Goal: Task Accomplishment & Management: Manage account settings

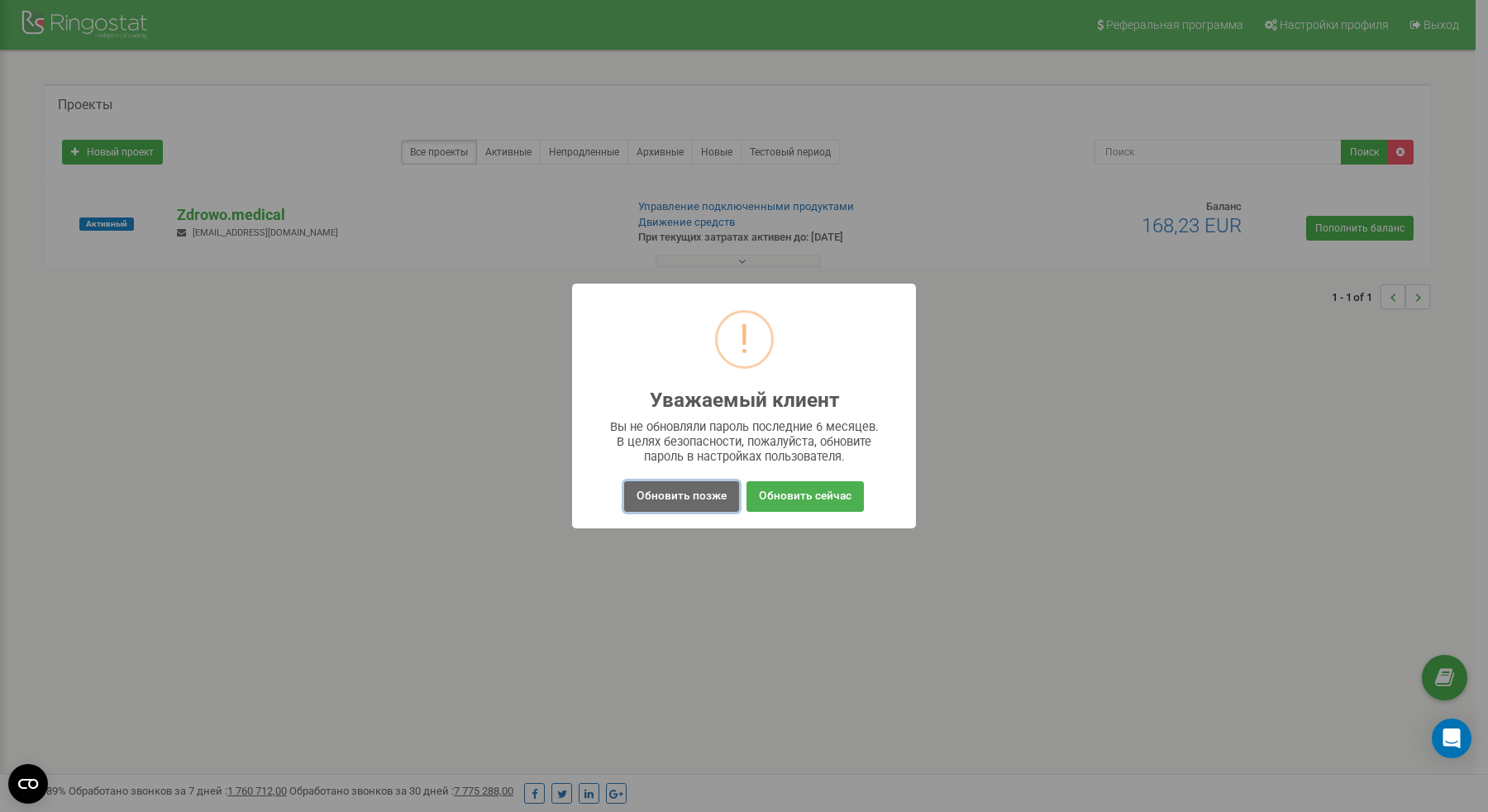
click at [731, 504] on button "Обновить позже" at bounding box center [681, 496] width 115 height 30
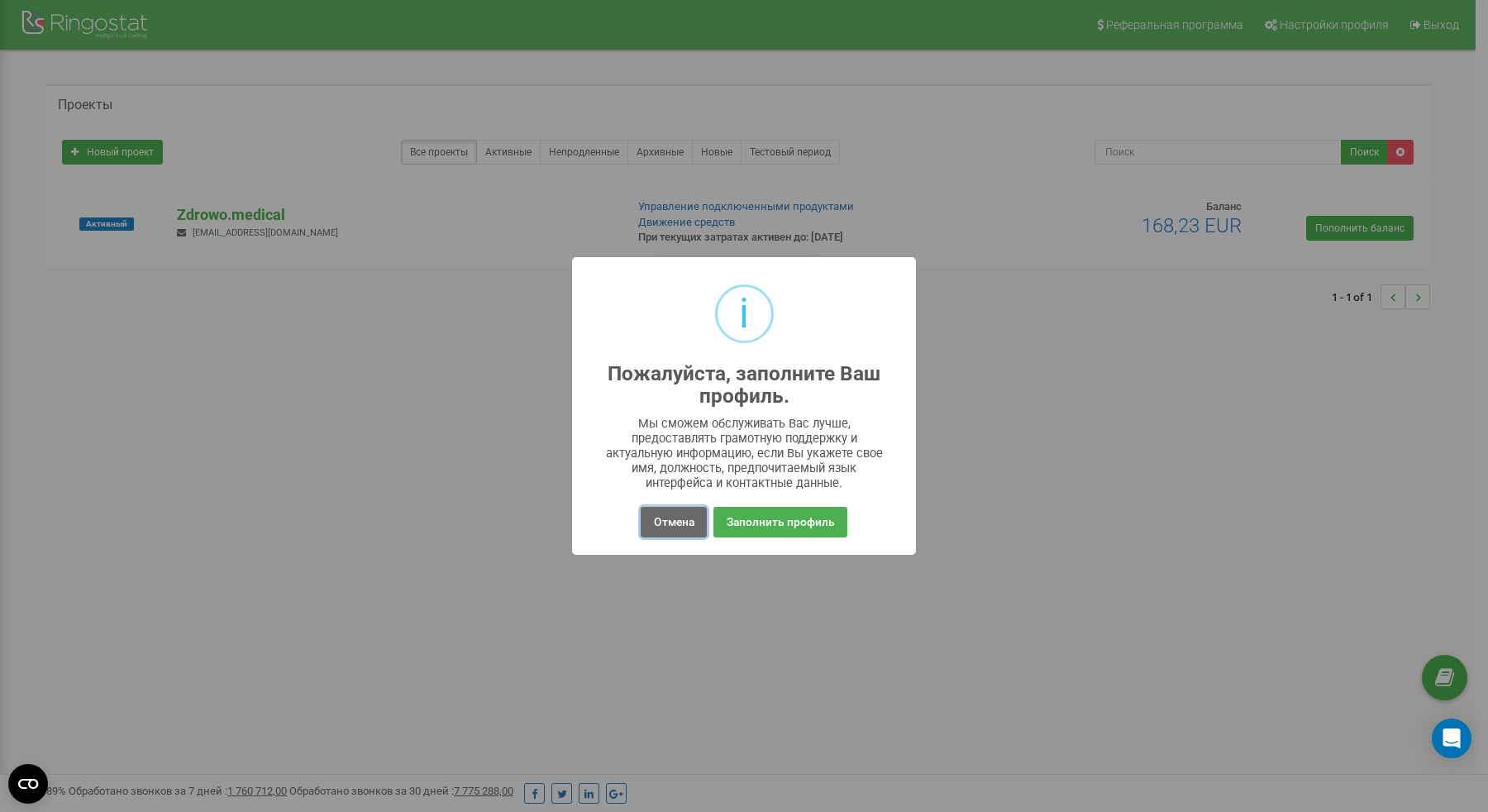
click at [666, 521] on button "Отмена" at bounding box center [673, 522] width 65 height 30
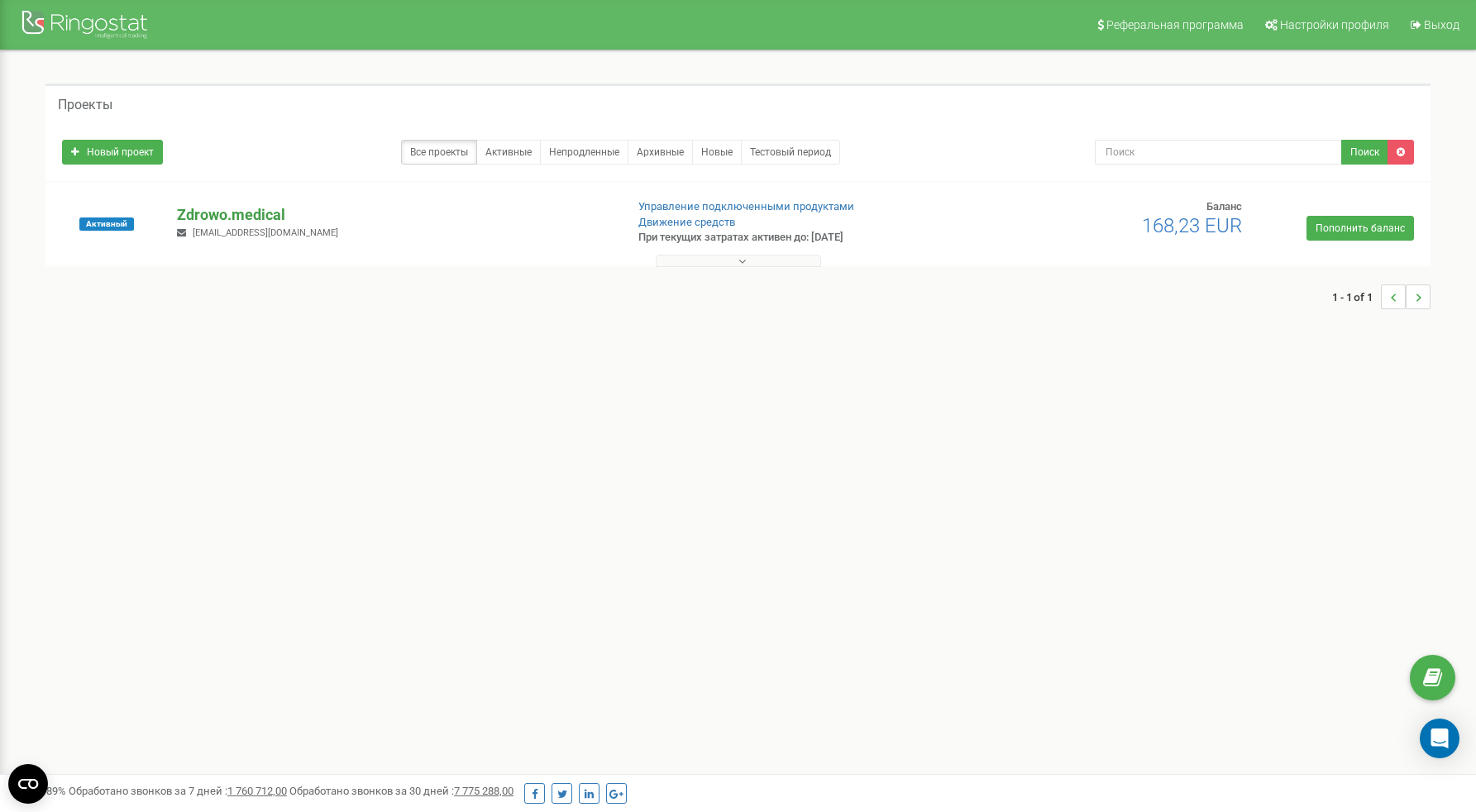
click at [205, 214] on p "Zdrowo.medical" at bounding box center [394, 215] width 434 height 21
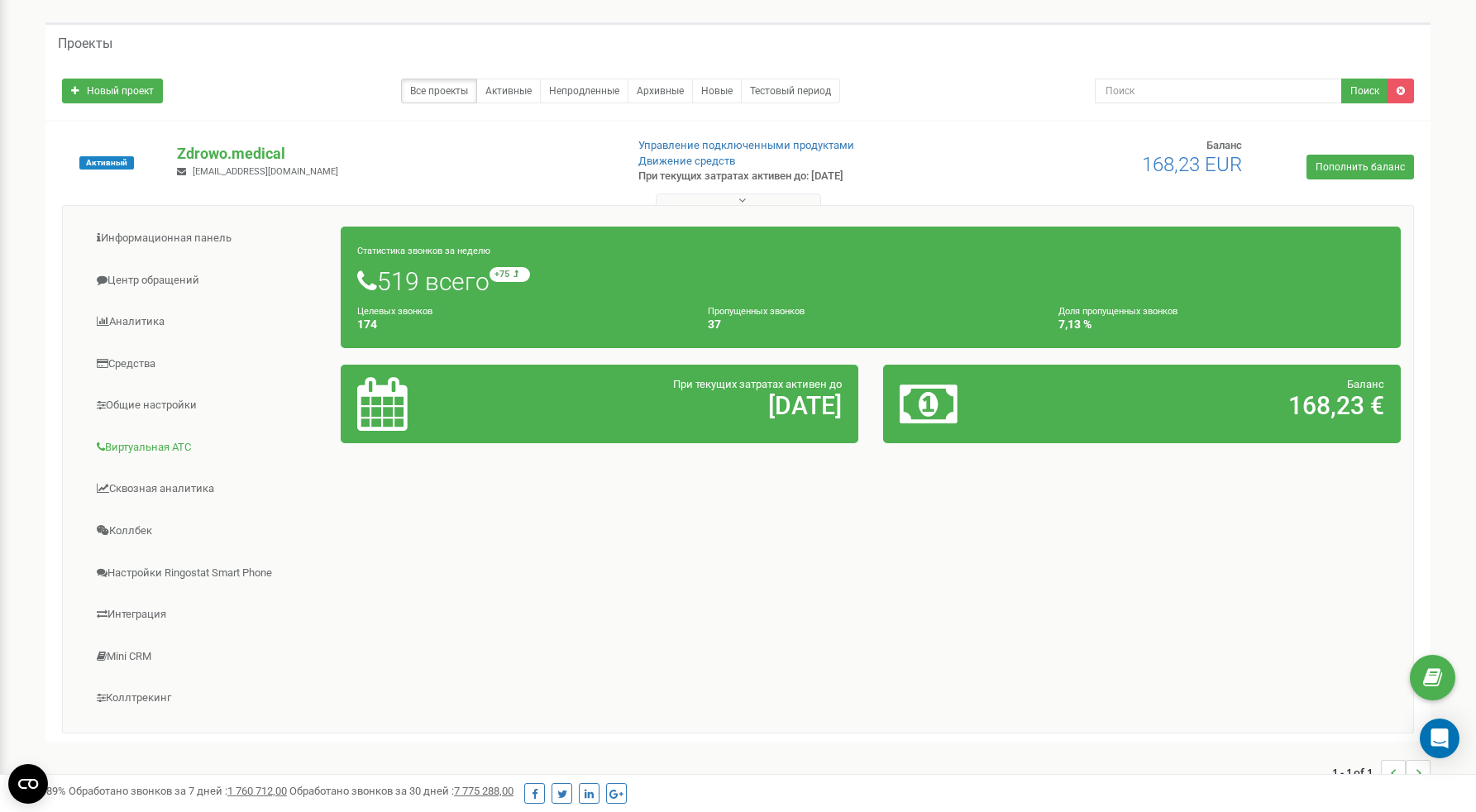
scroll to position [67, 0]
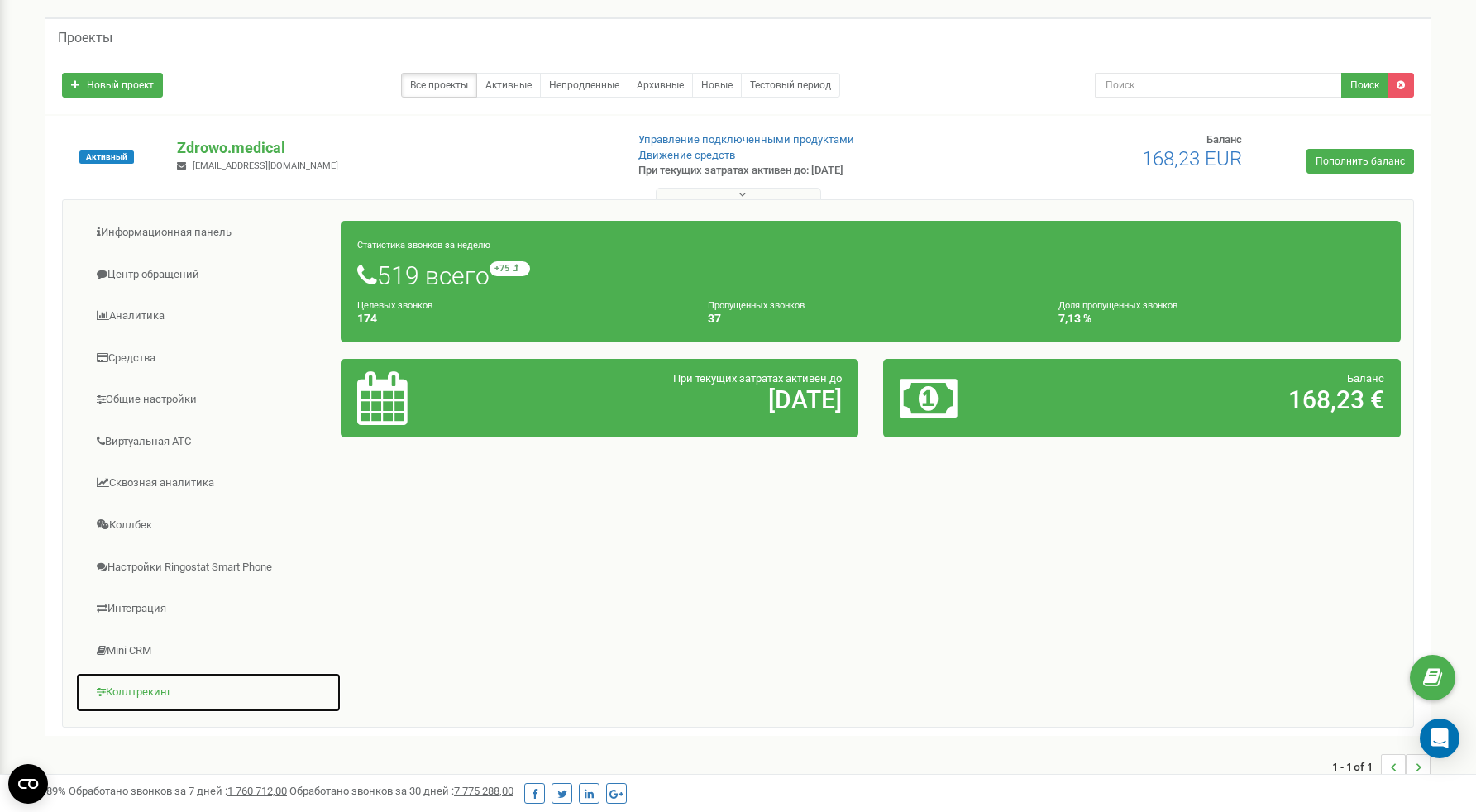
click at [153, 688] on link "Коллтрекинг" at bounding box center [208, 692] width 266 height 40
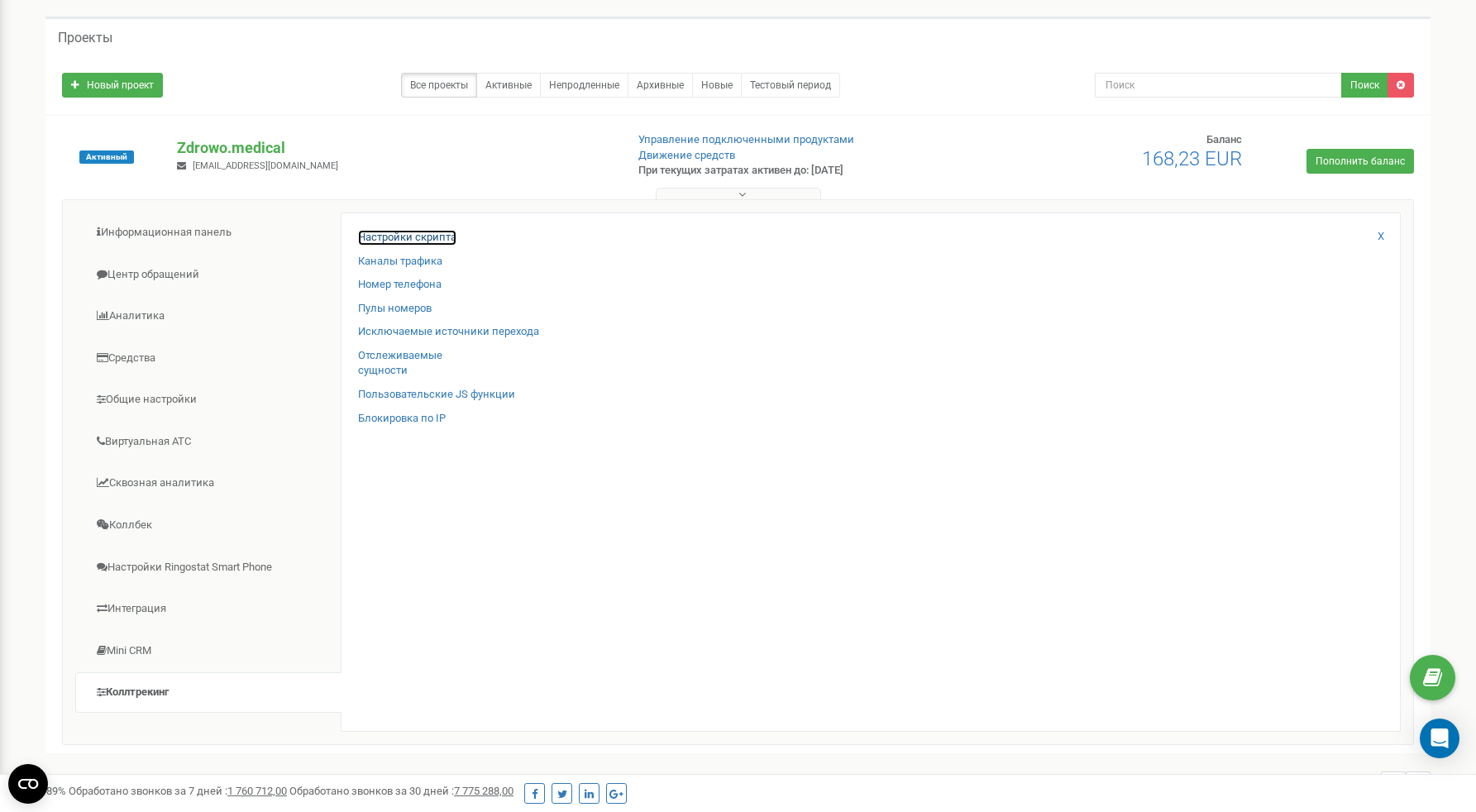
click at [390, 240] on link "Настройки скрипта" at bounding box center [408, 238] width 99 height 16
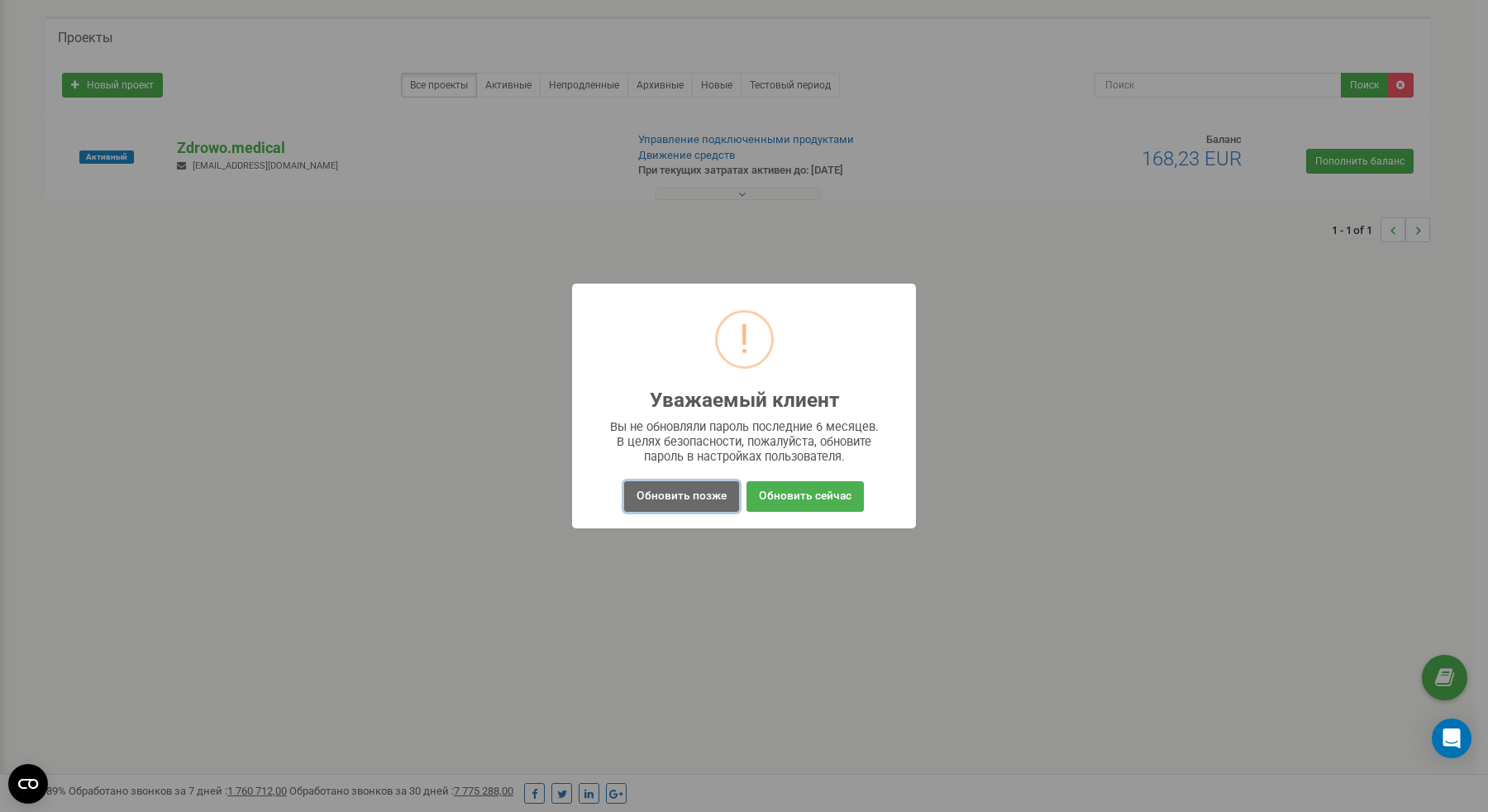
click at [688, 493] on button "Обновить позже" at bounding box center [681, 496] width 115 height 30
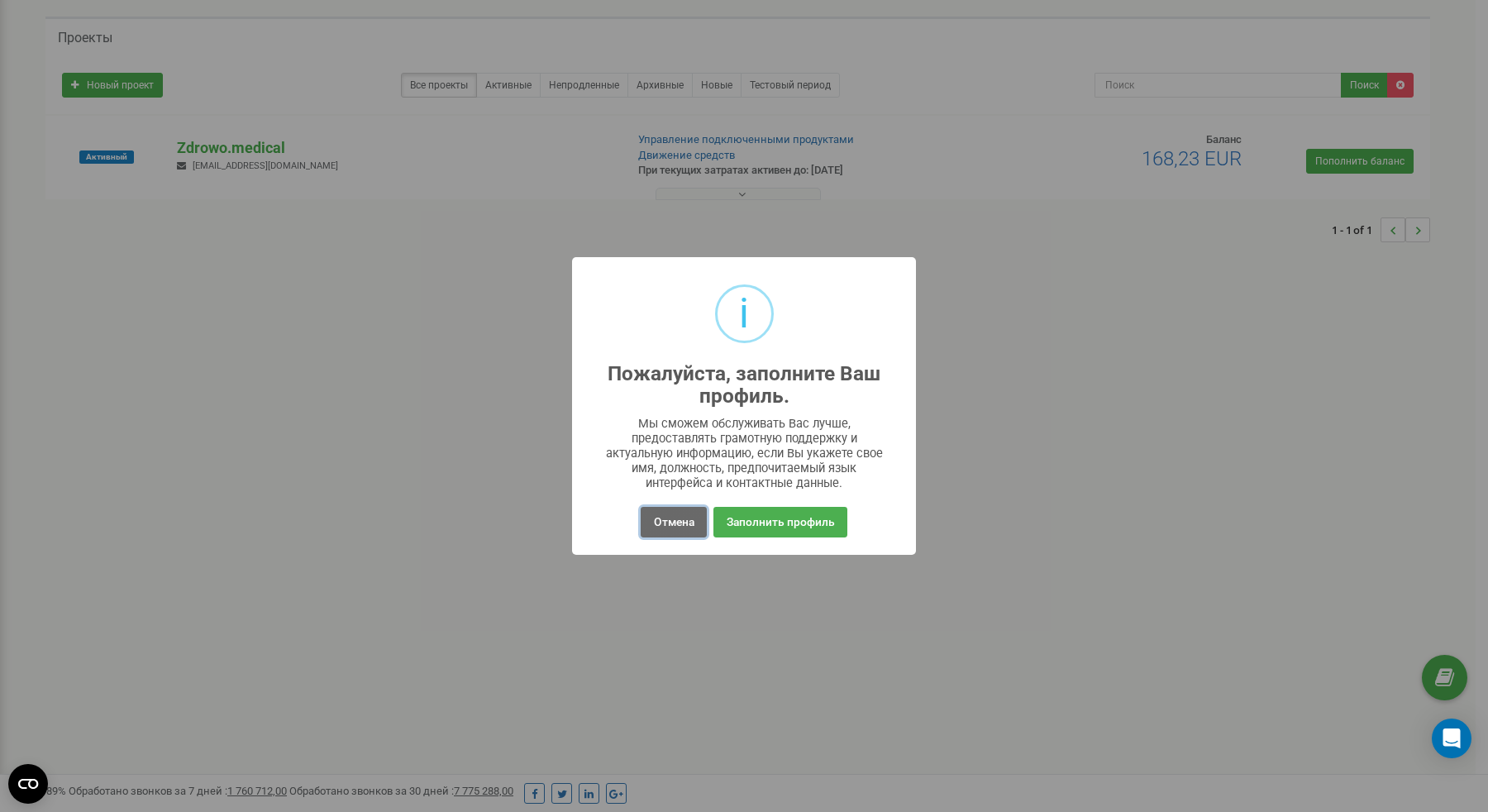
click at [685, 509] on button "Отмена" at bounding box center [673, 522] width 65 height 30
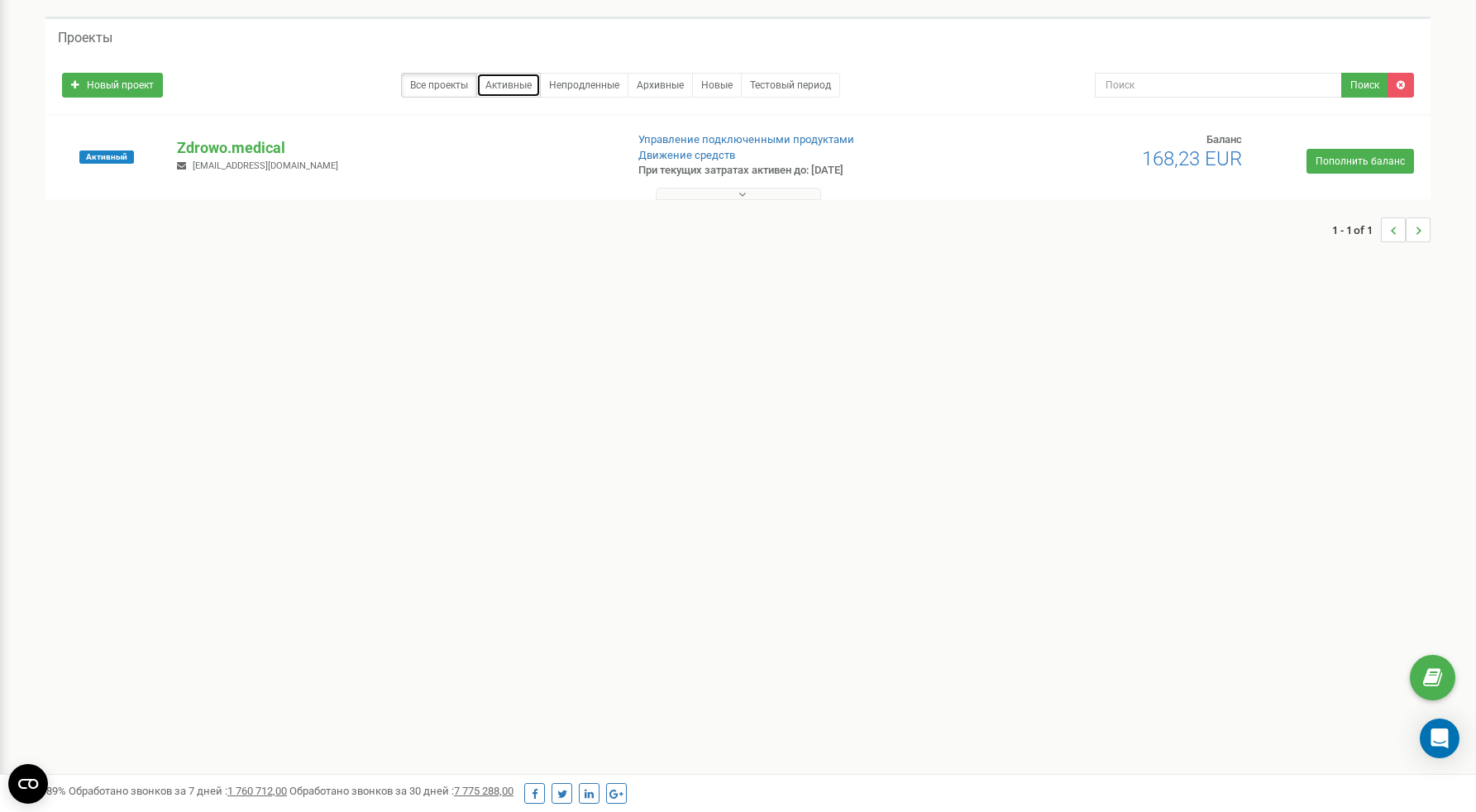
click at [511, 81] on link "Активные" at bounding box center [509, 85] width 64 height 25
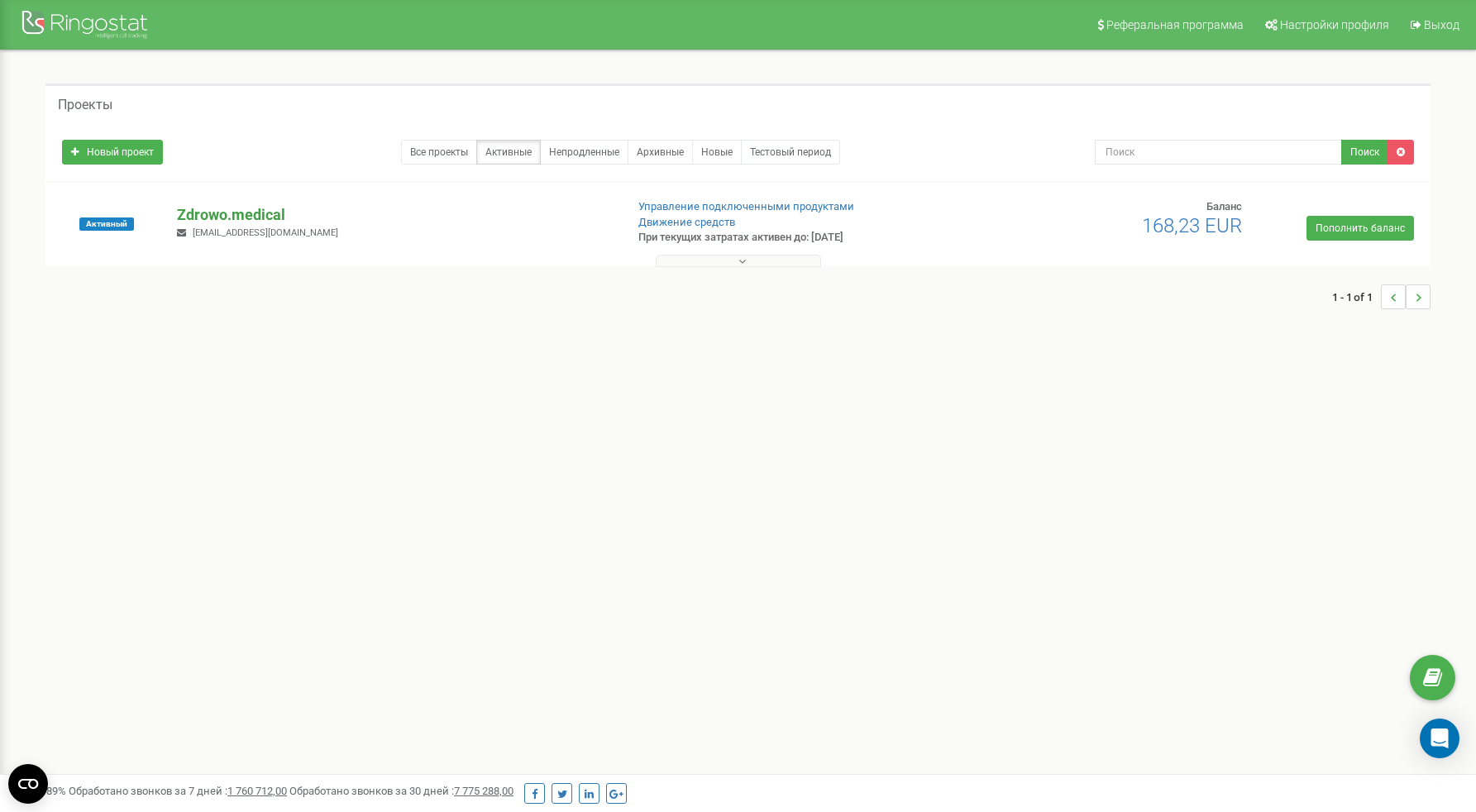
click at [256, 210] on p "Zdrowo.medical" at bounding box center [394, 215] width 434 height 21
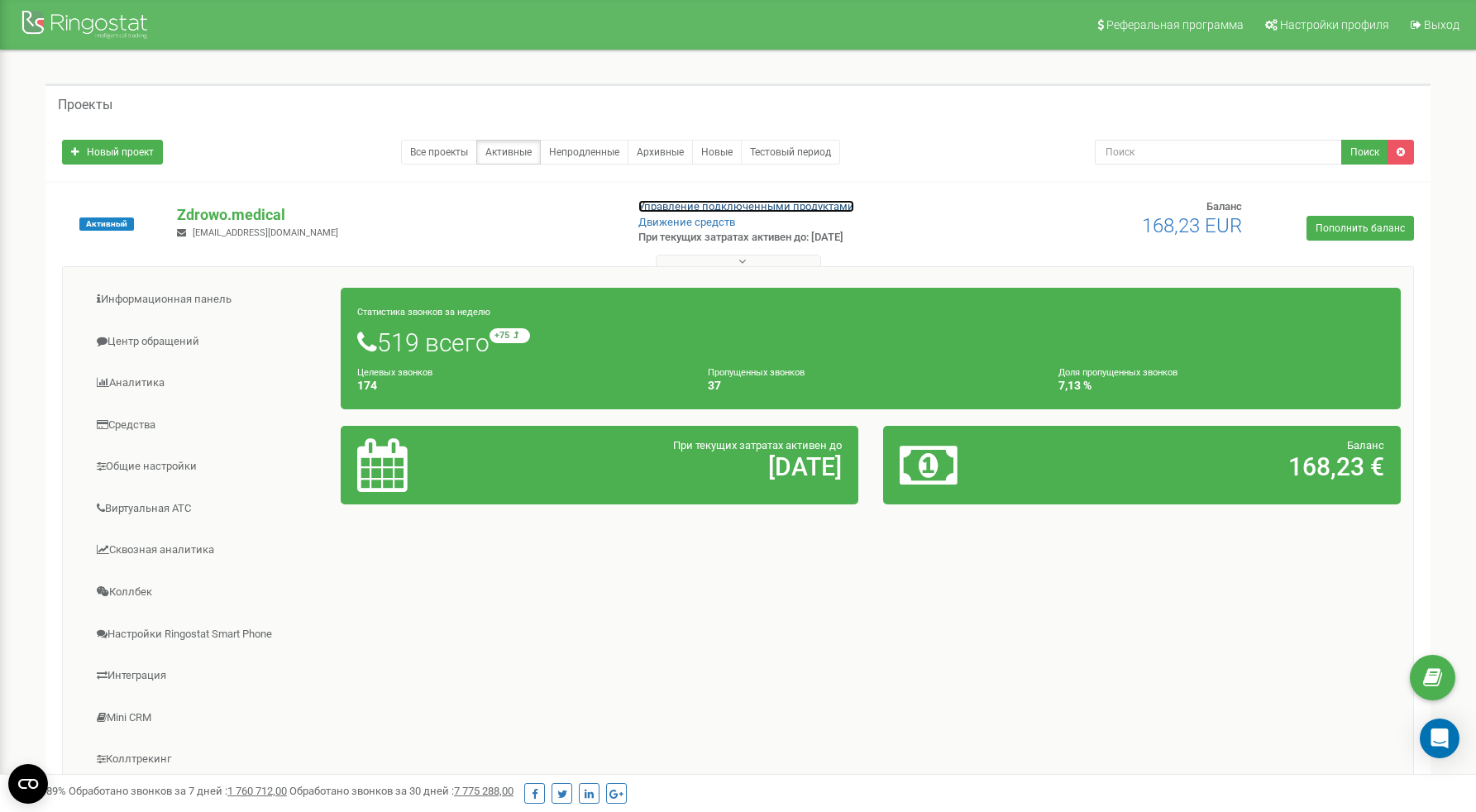
click at [755, 202] on link "Управление подключенными продуктами" at bounding box center [746, 206] width 216 height 13
click at [181, 467] on link "Общие настройки" at bounding box center [208, 466] width 266 height 40
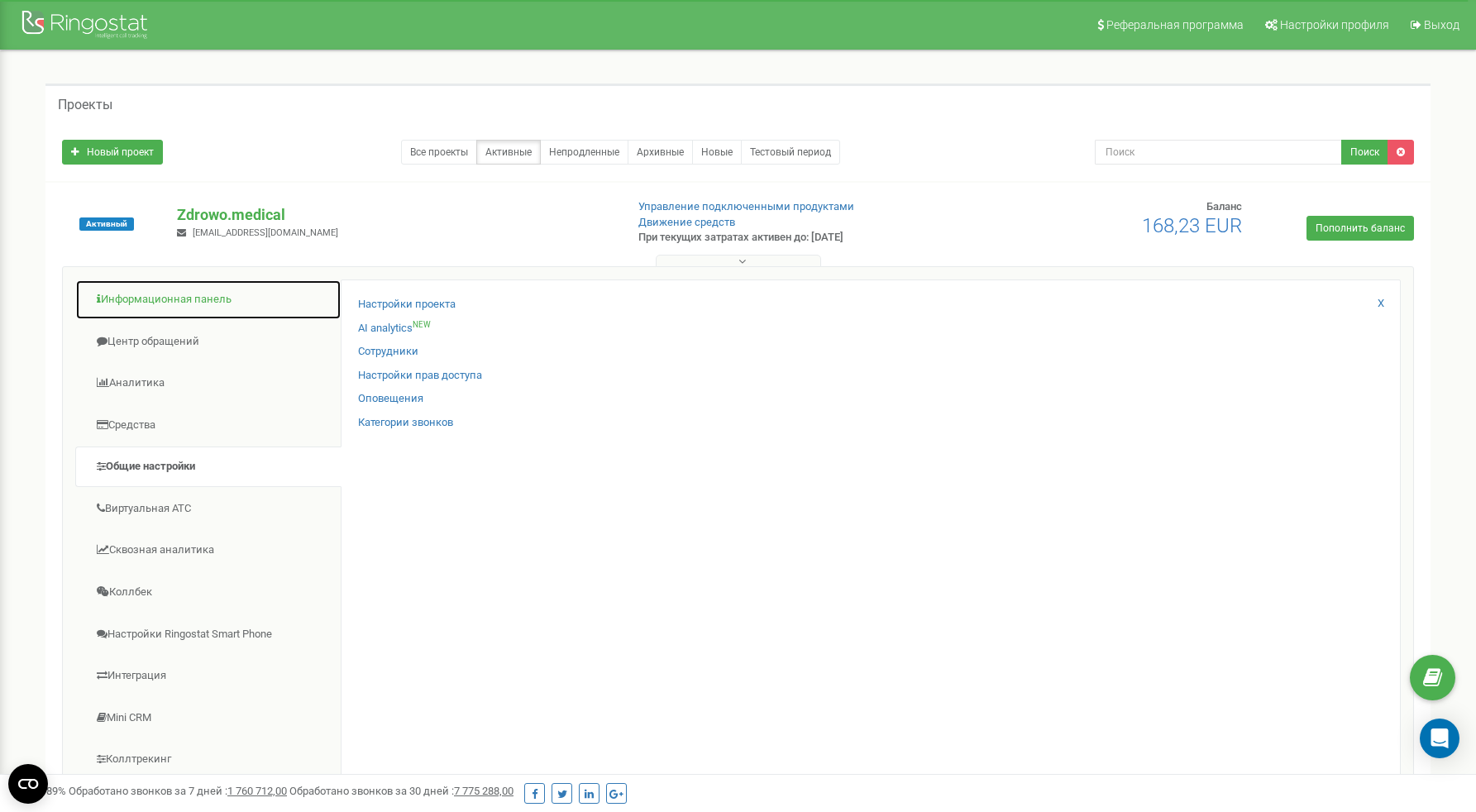
click at [218, 308] on link "Информационная панель" at bounding box center [208, 299] width 266 height 40
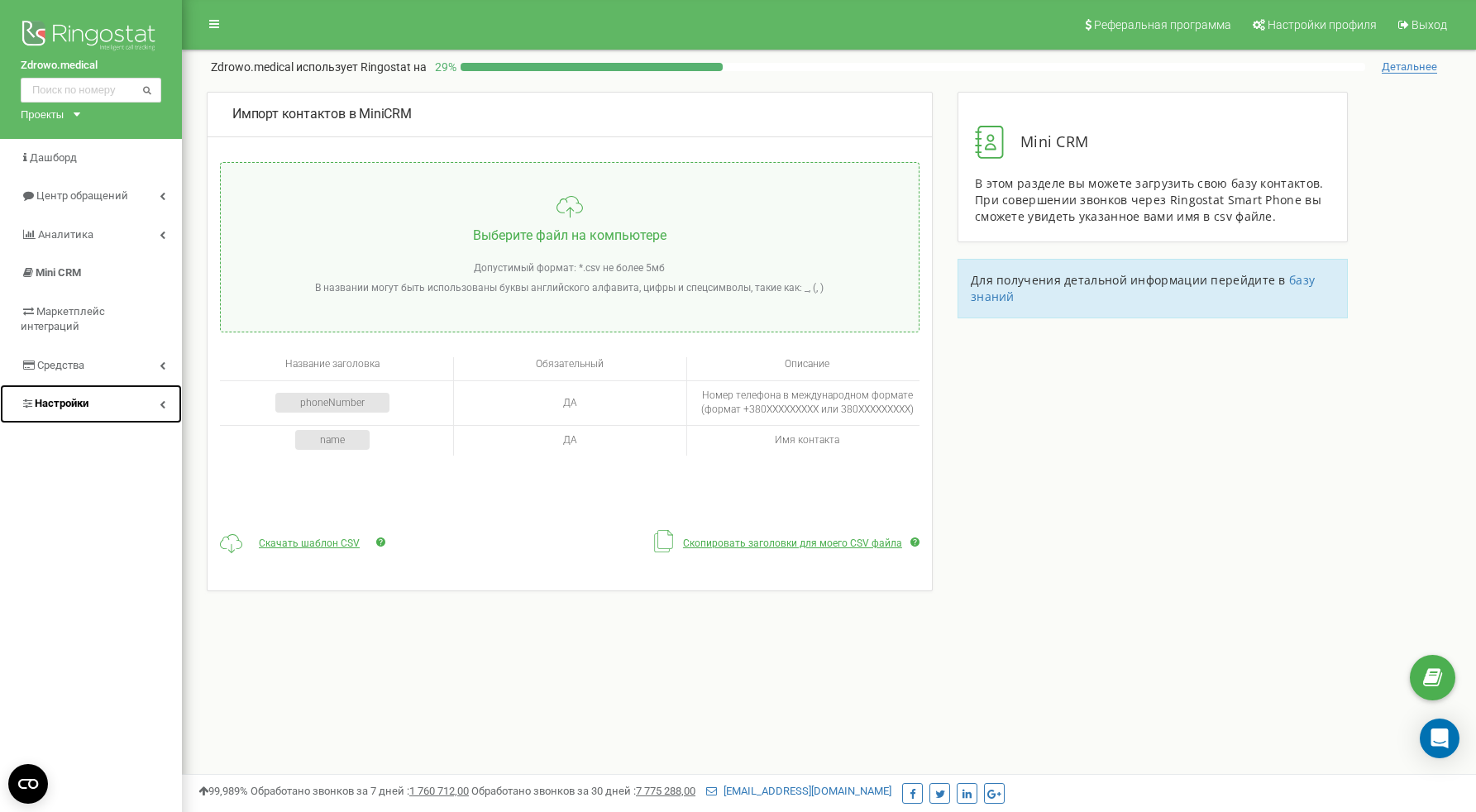
click at [112, 384] on link "Настройки" at bounding box center [90, 403] width 182 height 38
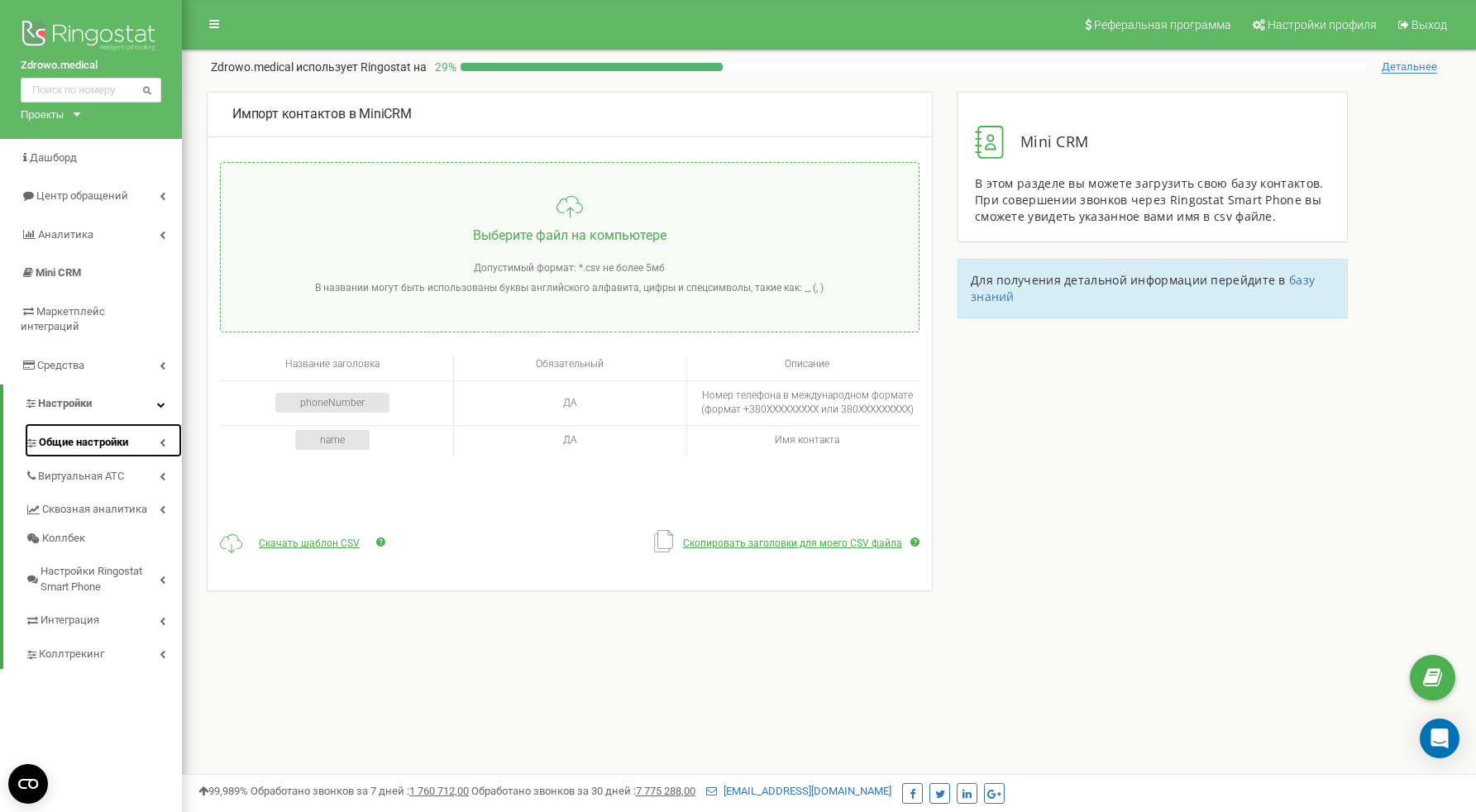
click at [107, 435] on span "Общие настройки" at bounding box center [83, 443] width 90 height 16
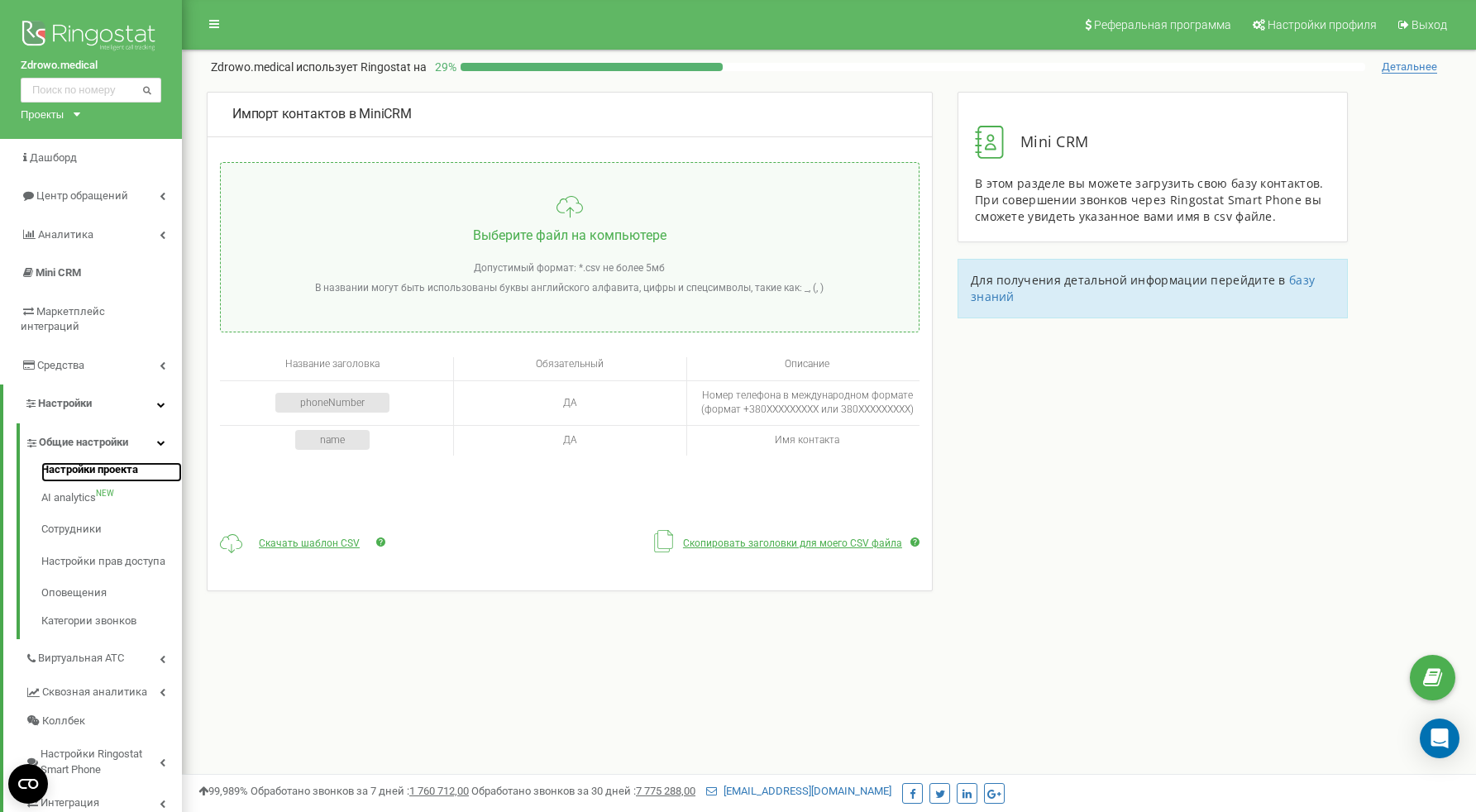
click at [103, 462] on link "Настройки проекта" at bounding box center [111, 472] width 141 height 20
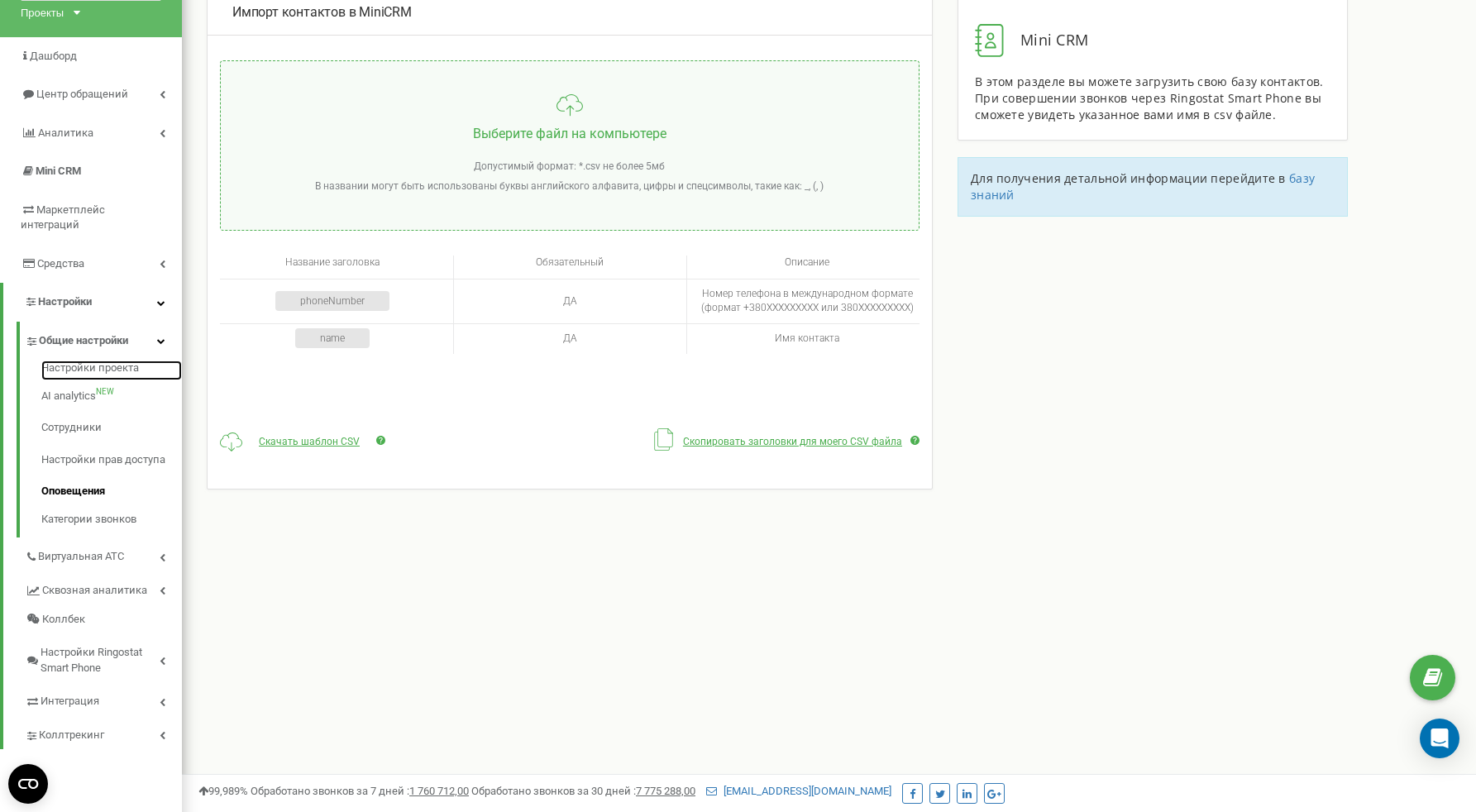
scroll to position [157, 0]
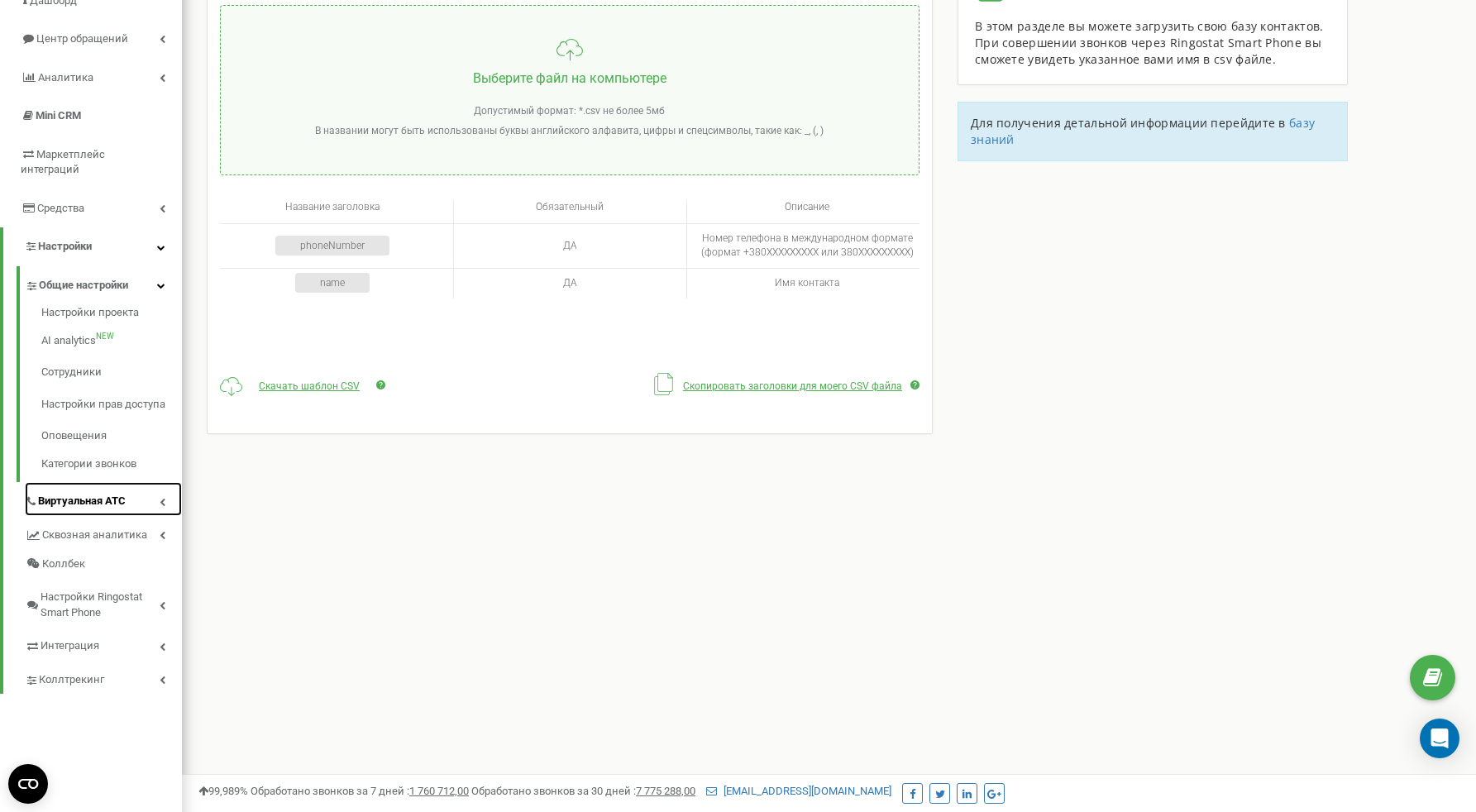
click at [114, 493] on span "Виртуальная АТС" at bounding box center [82, 501] width 88 height 16
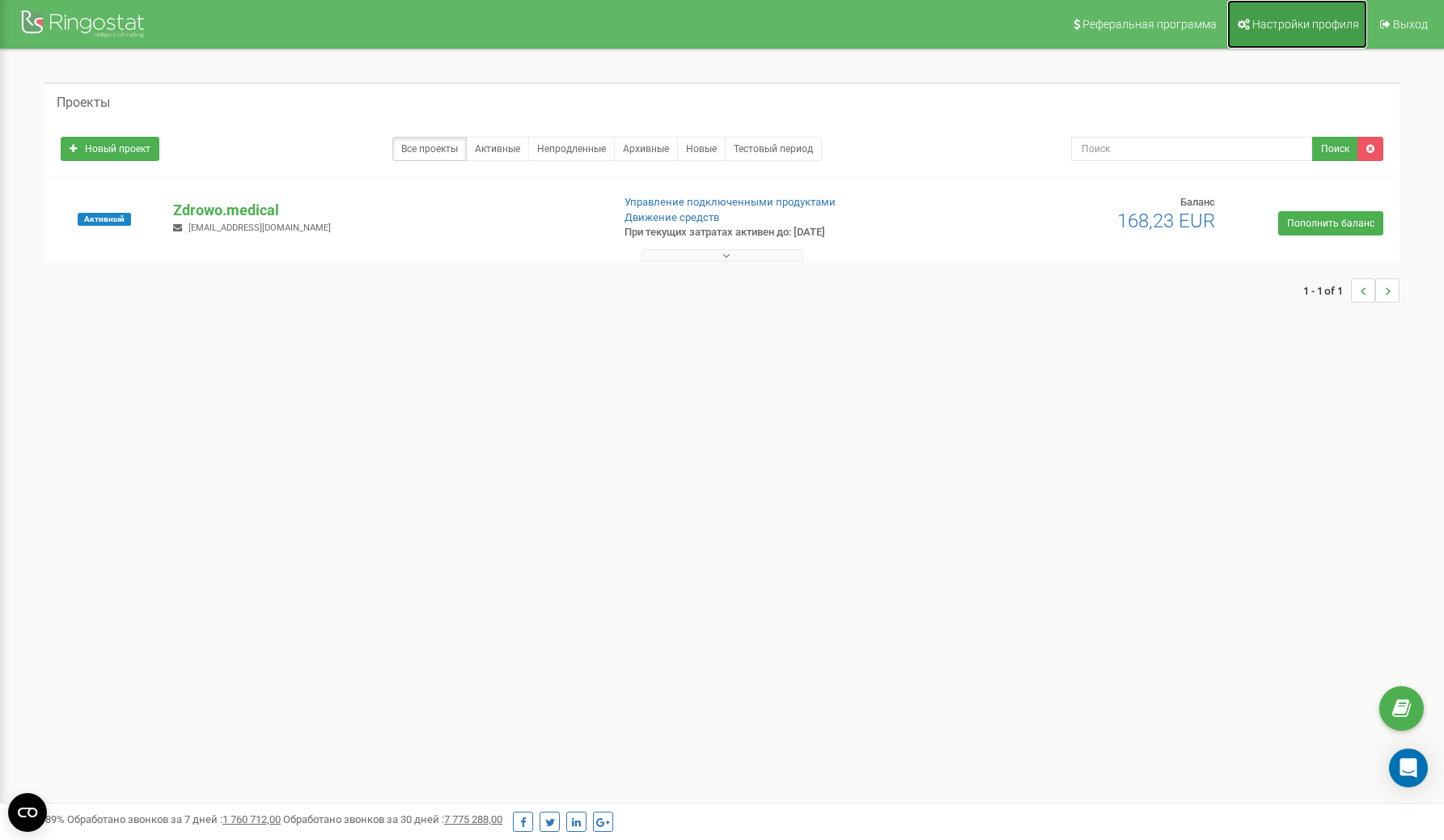
click at [1259, 32] on link "Настройки профиля" at bounding box center [1298, 24] width 140 height 48
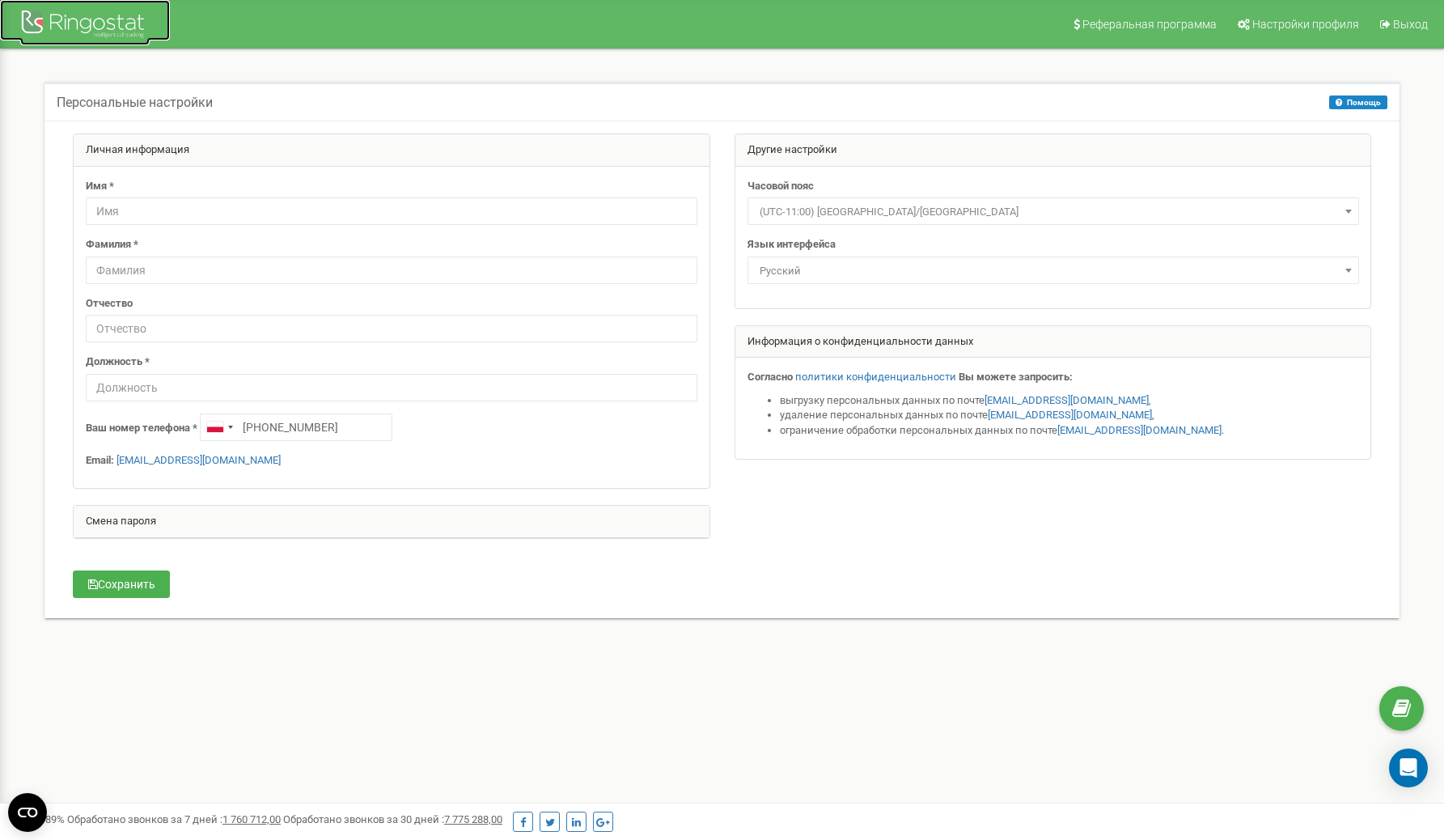
click at [113, 5] on link at bounding box center [85, 20] width 170 height 40
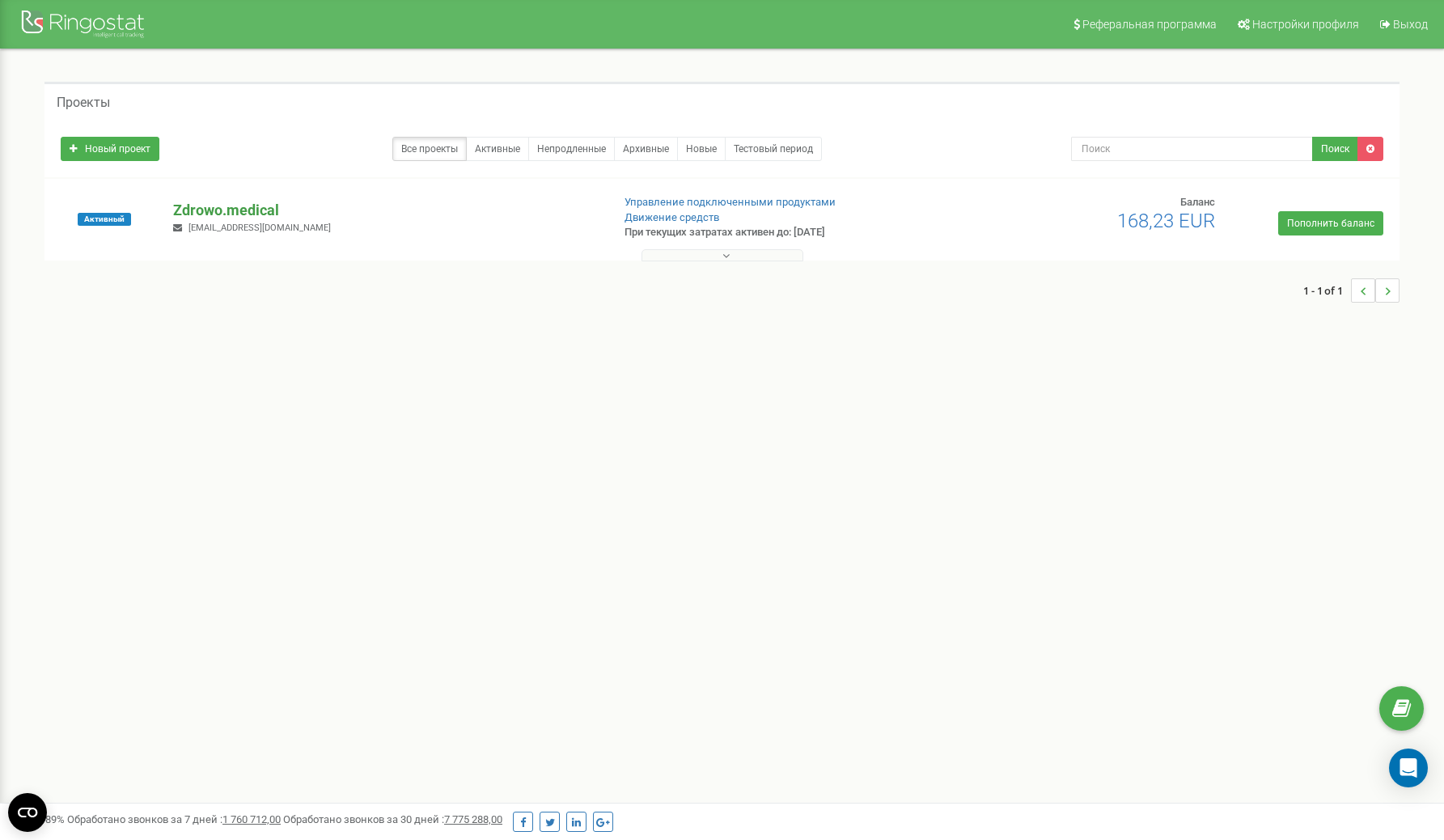
click at [186, 209] on p "Zdrowo.medical" at bounding box center [386, 210] width 425 height 21
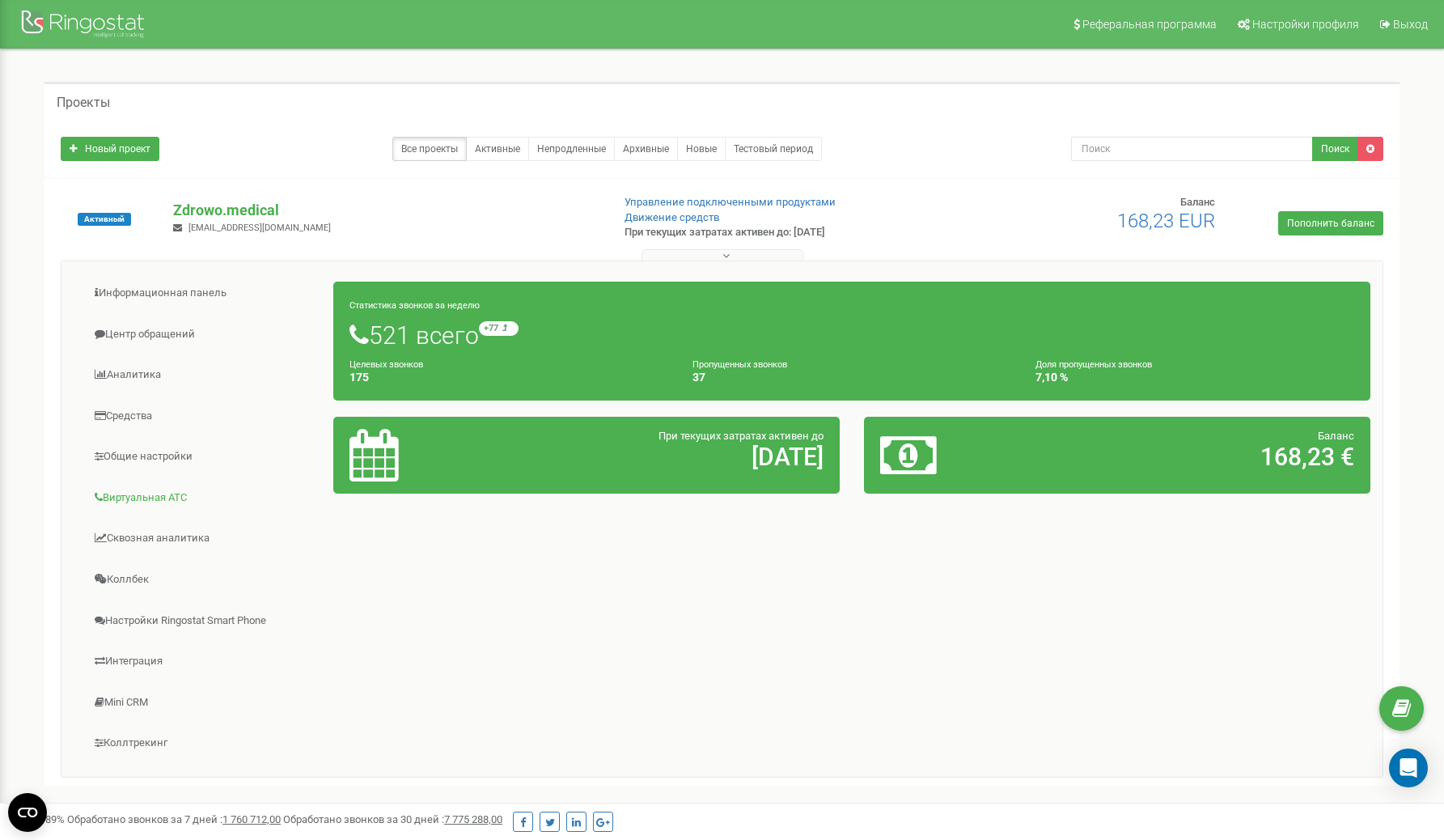
scroll to position [1, 0]
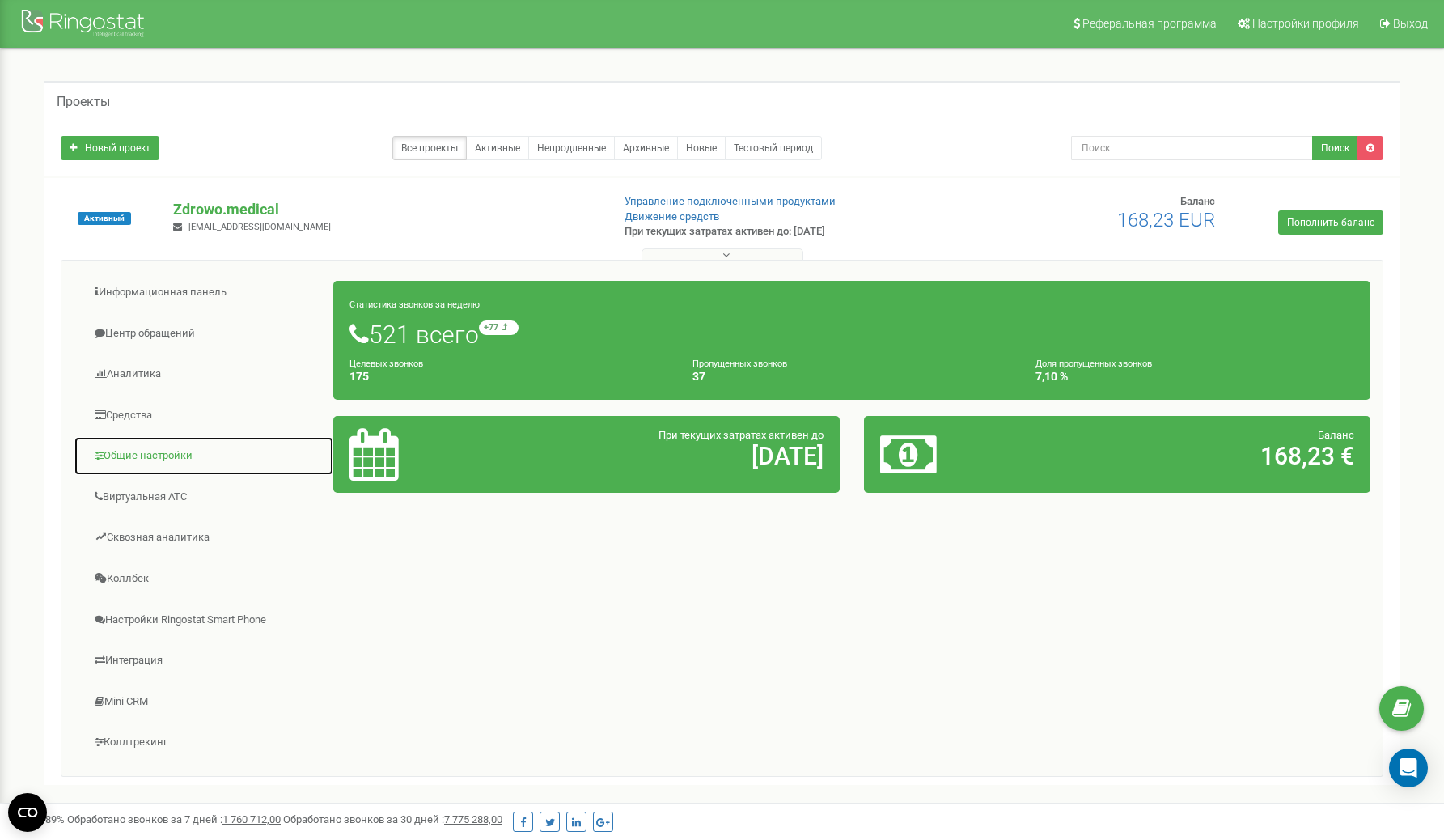
click at [182, 460] on link "Общие настройки" at bounding box center [203, 455] width 260 height 39
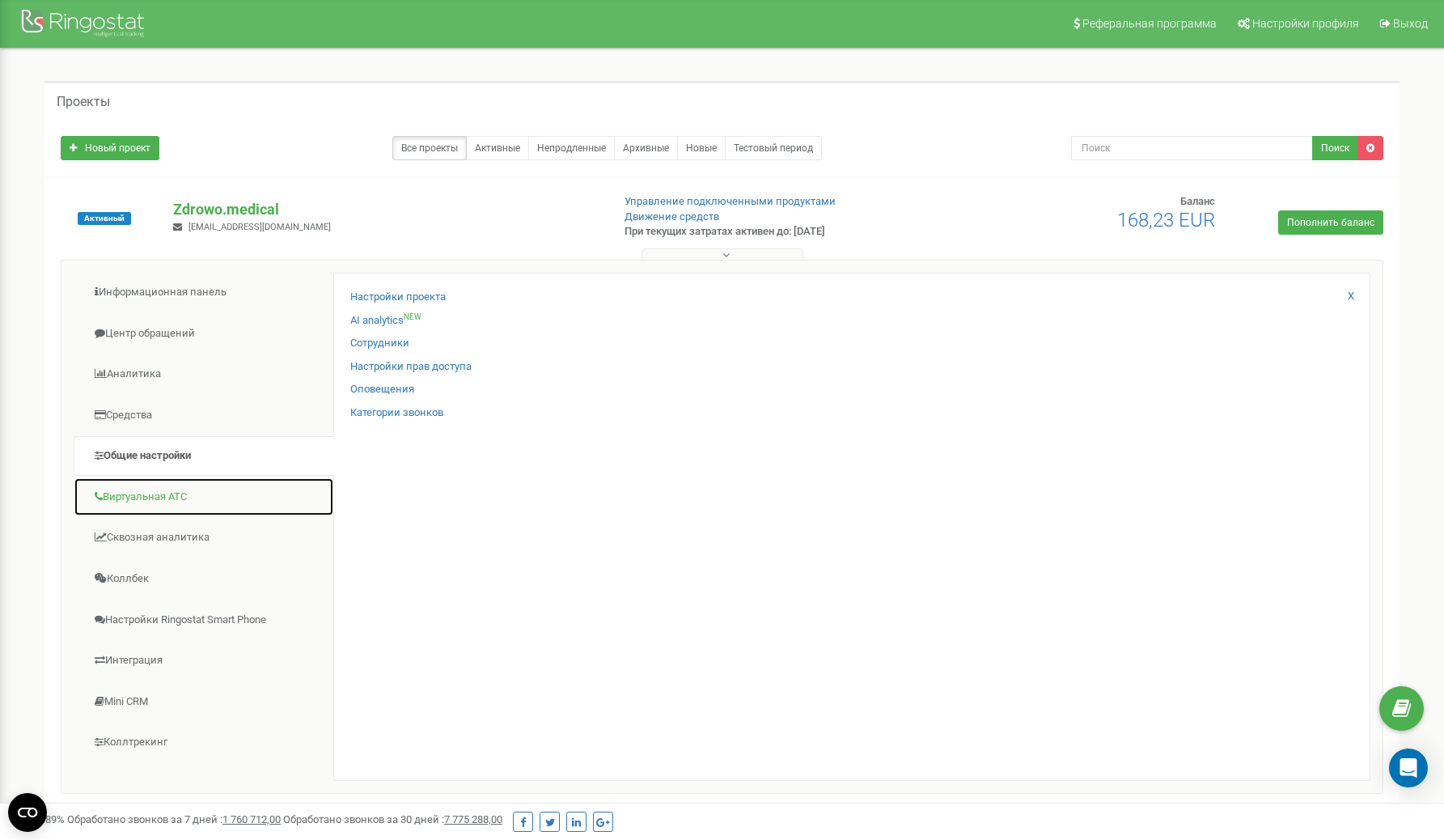
click at [177, 491] on link "Виртуальная АТС" at bounding box center [203, 497] width 260 height 39
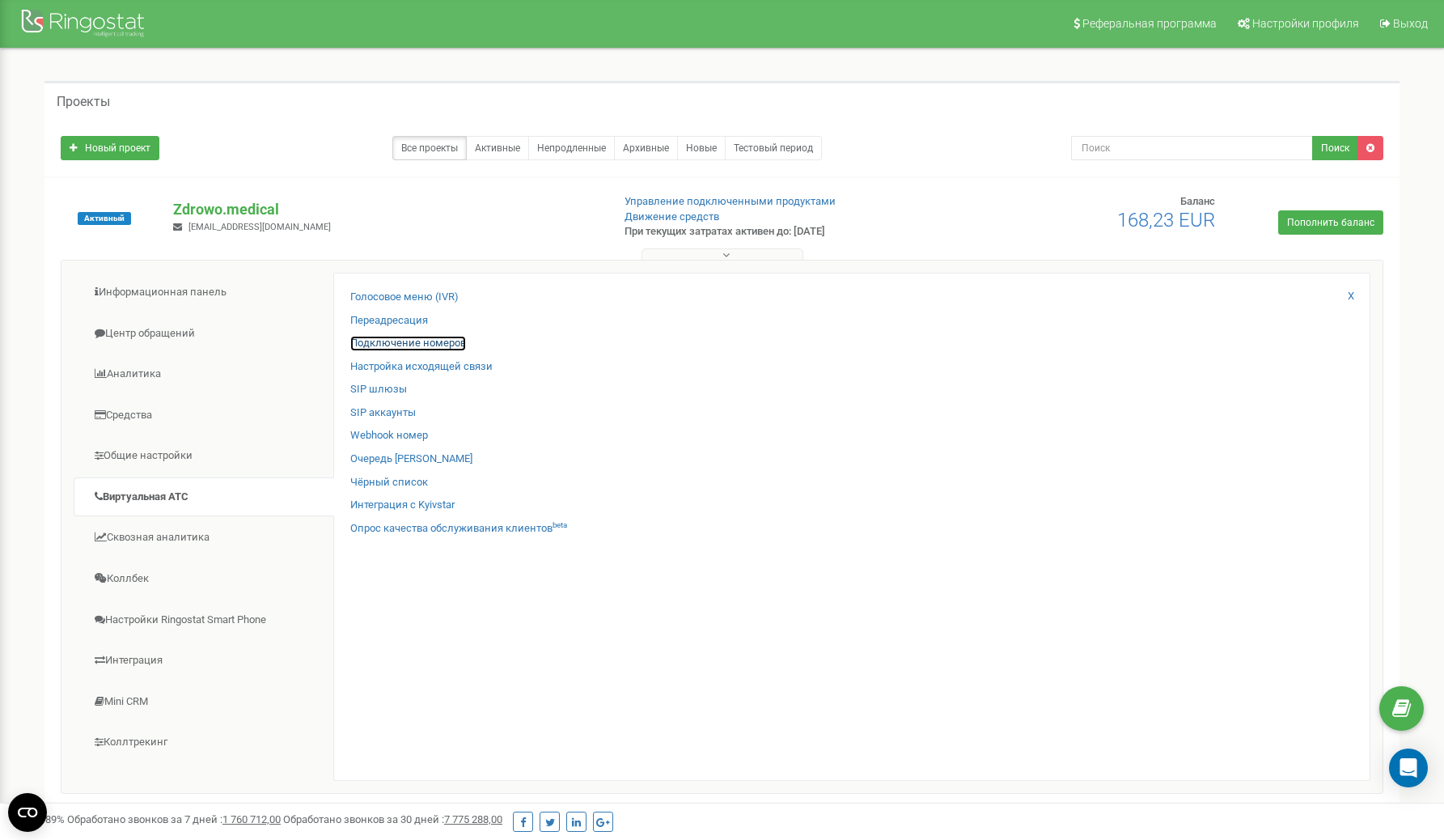
click at [425, 346] on link "Подключение номеров" at bounding box center [408, 343] width 116 height 16
